Goal: Ask a question: Seek information or help from site administrators or community

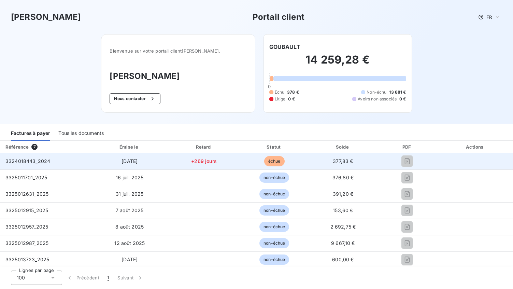
click at [188, 160] on td "+269 jours" at bounding box center [203, 161] width 71 height 16
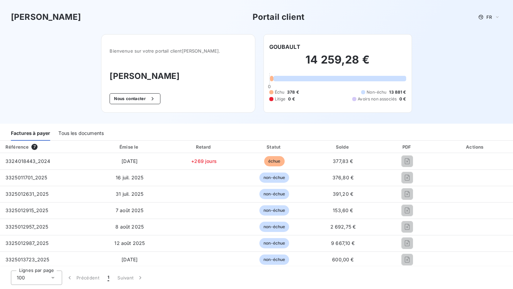
click at [279, 94] on span "Échu" at bounding box center [280, 92] width 10 height 6
click at [376, 93] on div "Non-échu 13 881 €" at bounding box center [383, 92] width 45 height 6
click at [160, 99] on button "Nous contacter" at bounding box center [135, 98] width 51 height 11
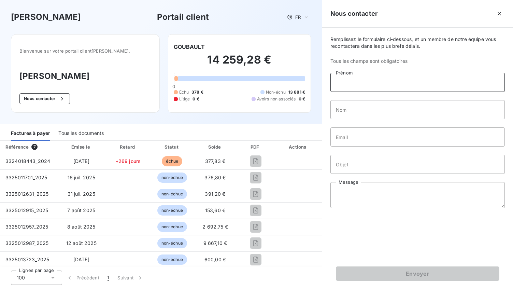
click at [337, 84] on input "Prénom" at bounding box center [417, 82] width 174 height 19
type input "VERONIQUE"
type input "ZANETTI"
type input "[EMAIL_ADDRESS][DOMAIN_NAME]"
type input "votre réclamation"
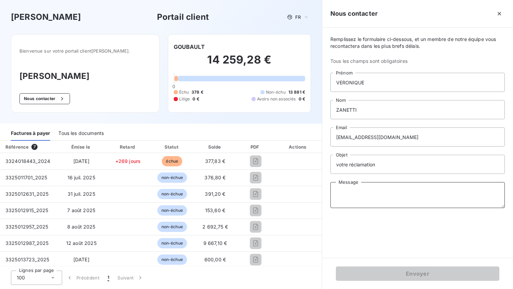
click at [353, 195] on textarea "Message" at bounding box center [417, 195] width 174 height 26
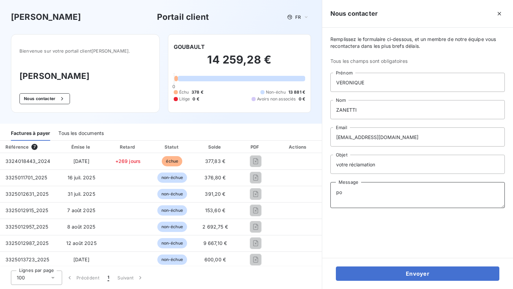
type textarea "p"
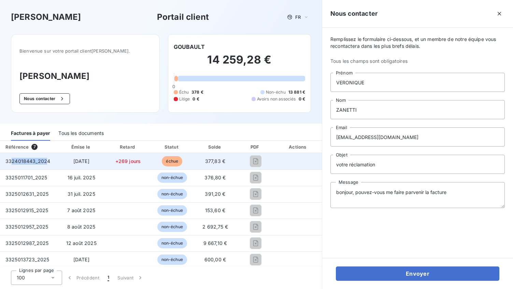
drag, startPoint x: 47, startPoint y: 162, endPoint x: 12, endPoint y: 164, distance: 35.6
click at [12, 164] on div "3324018443_2024" at bounding box center [27, 161] width 45 height 7
drag, startPoint x: 12, startPoint y: 164, endPoint x: 48, endPoint y: 157, distance: 36.9
click at [48, 157] on td "3324018443_2024" at bounding box center [28, 161] width 57 height 16
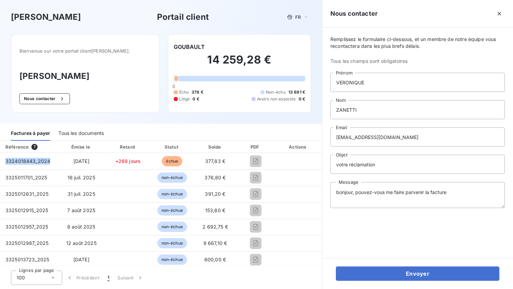
drag, startPoint x: 48, startPoint y: 160, endPoint x: -5, endPoint y: 165, distance: 53.8
click at [0, 165] on html "Fedrigoni Portail client FR Bienvenue sur votre portail client [PERSON_NAME] . …" at bounding box center [256, 144] width 513 height 289
copy table "Référence 7 Émise le Retard Statut Solde PDF Actions 3324018443_2024"
click at [463, 194] on textarea "bonjour, pouvez-vous me faire parvenir la facture" at bounding box center [417, 195] width 174 height 26
paste textarea "3324018443_2024"
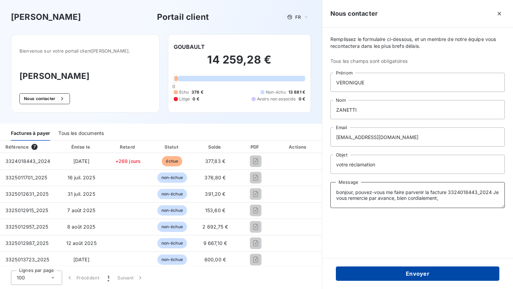
type textarea "bonjour, pouvez-vous me faire parvenir la facture 3324018443_2024 Je vous remer…"
click at [448, 277] on button "Envoyer" at bounding box center [418, 273] width 164 height 14
